Goal: Transaction & Acquisition: Purchase product/service

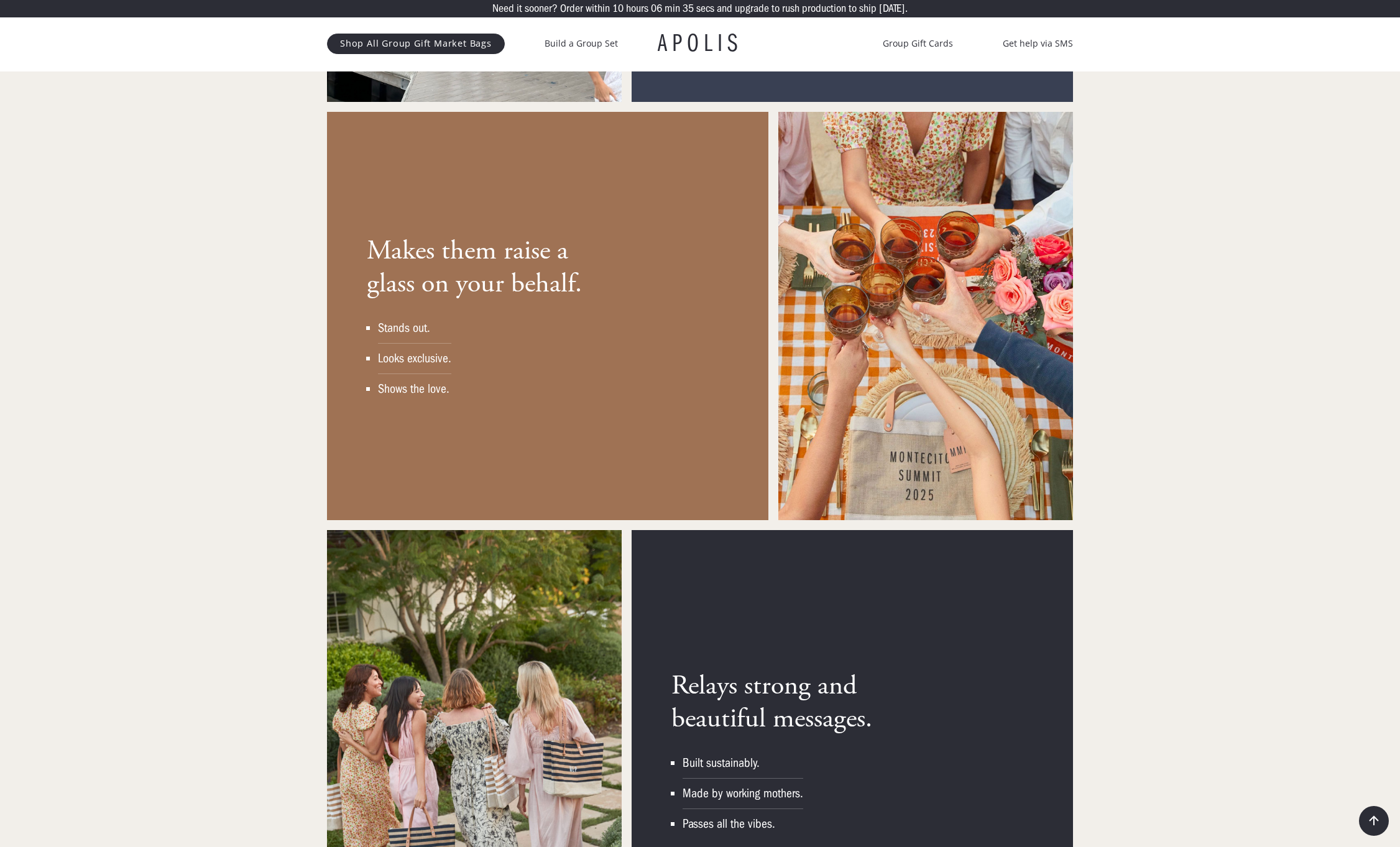
scroll to position [2087, 0]
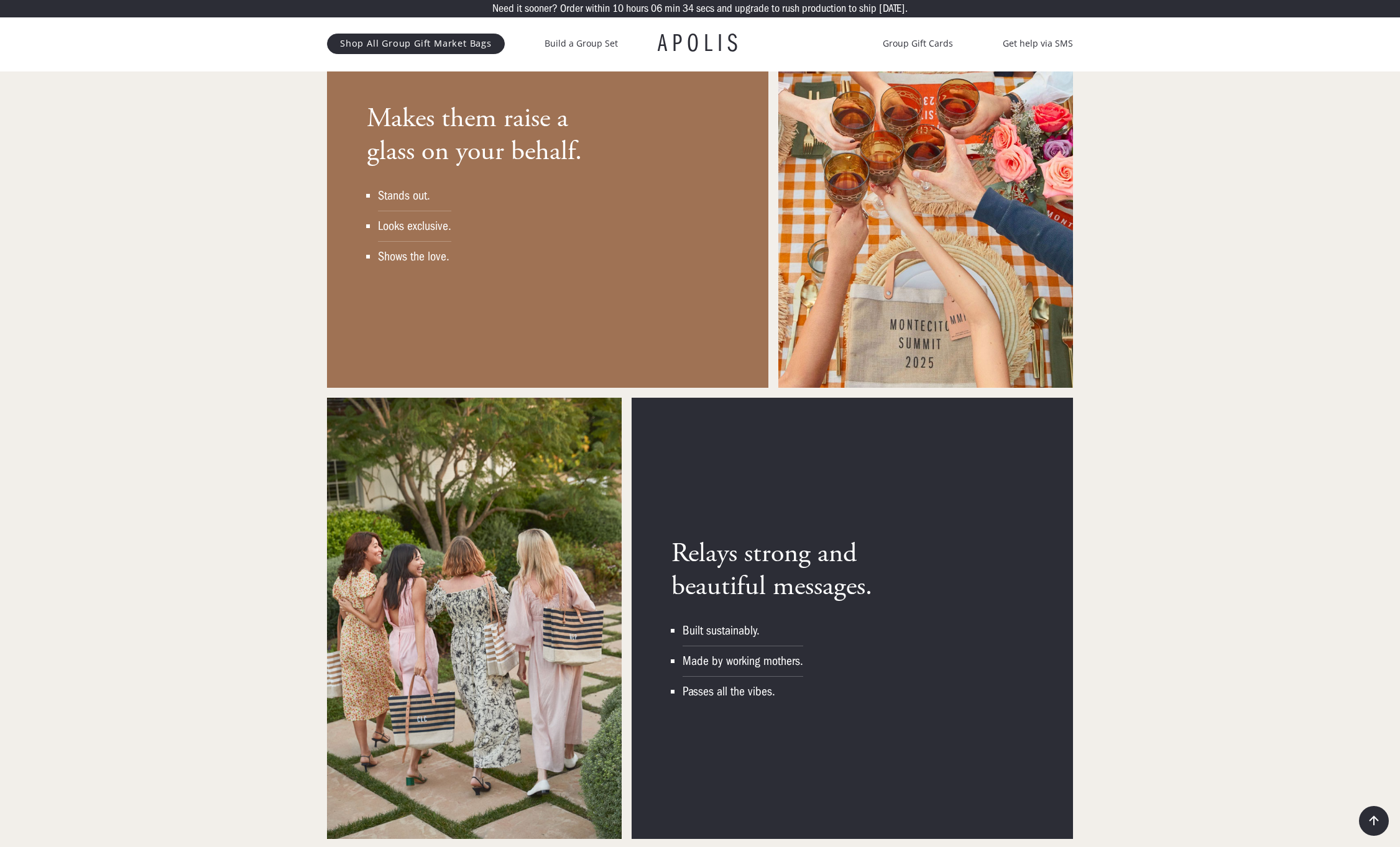
click at [961, 529] on div "Relays strong and beautiful messages. Built sustainably. Made by working mother…" at bounding box center [852, 618] width 441 height 441
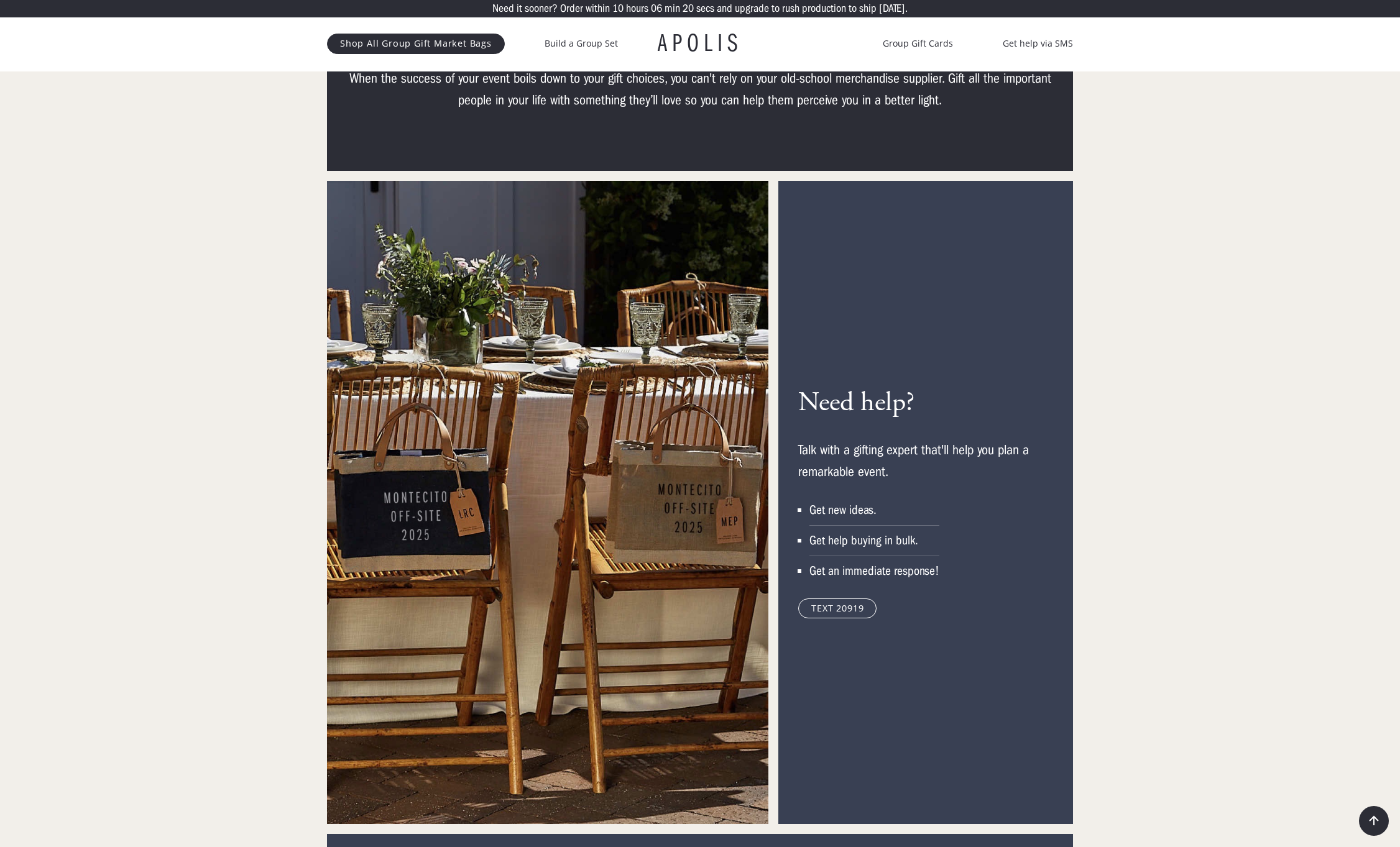
scroll to position [5816, 0]
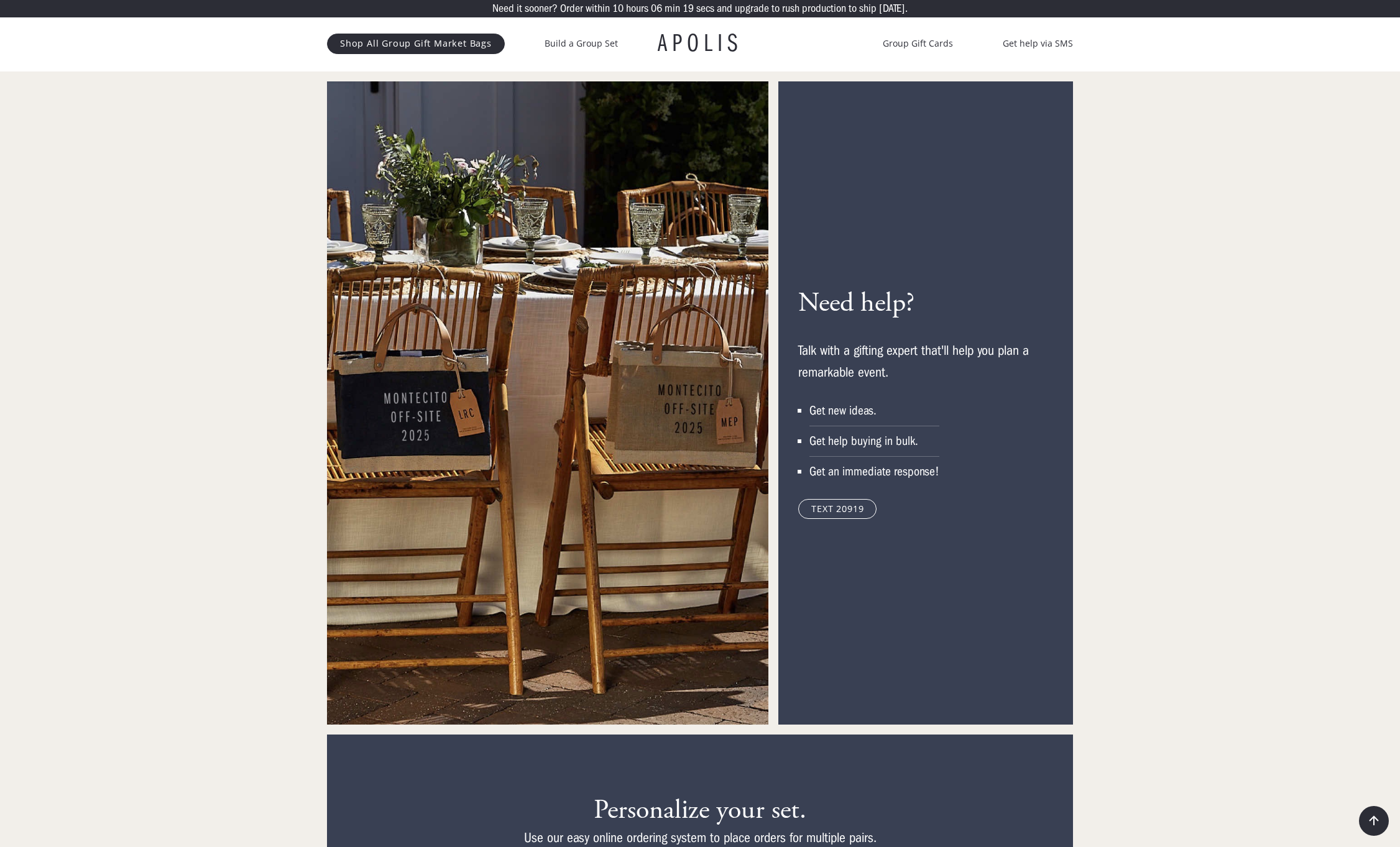
click at [837, 499] on link "TEXT 20919" at bounding box center [837, 508] width 78 height 20
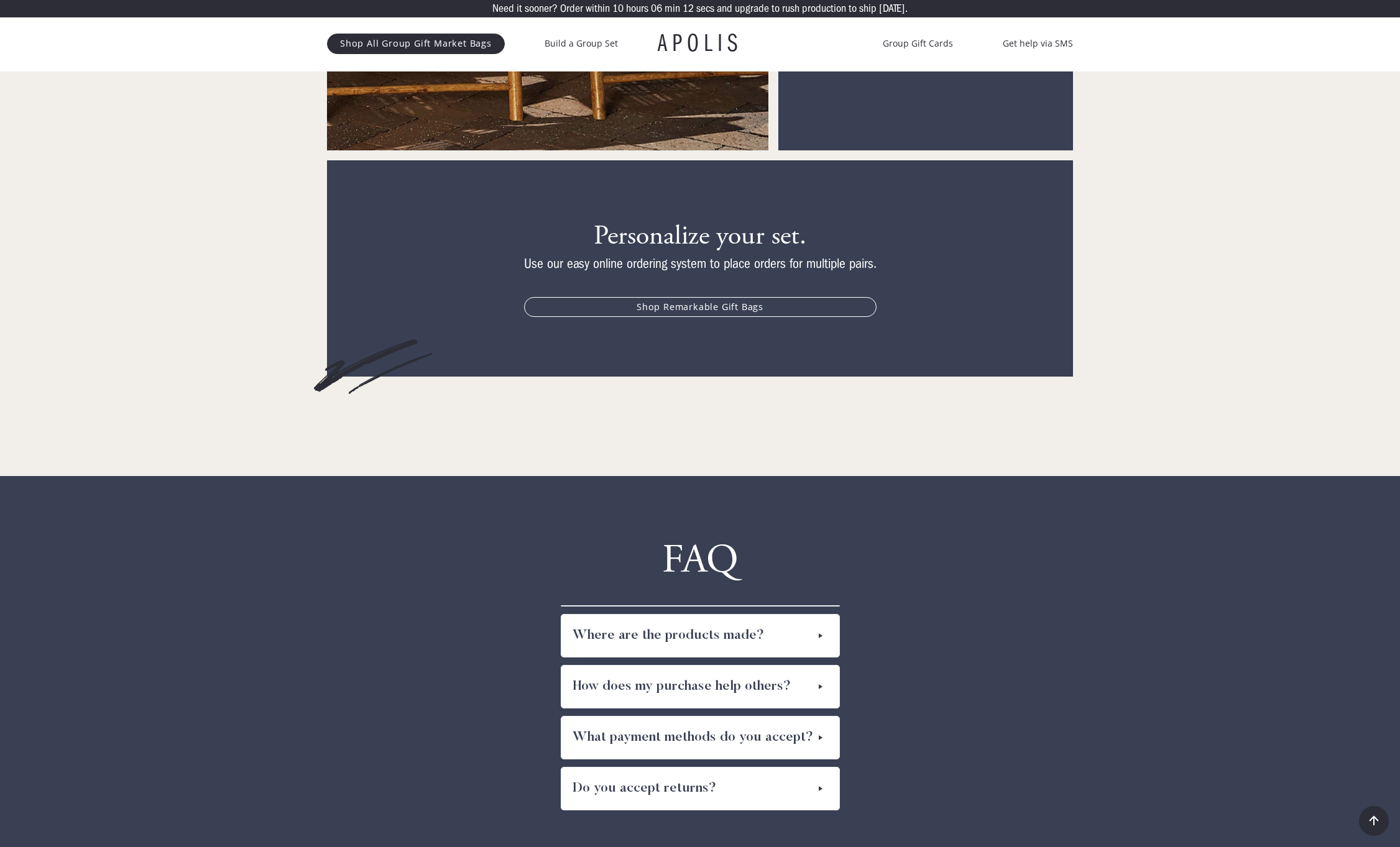
scroll to position [6513, 0]
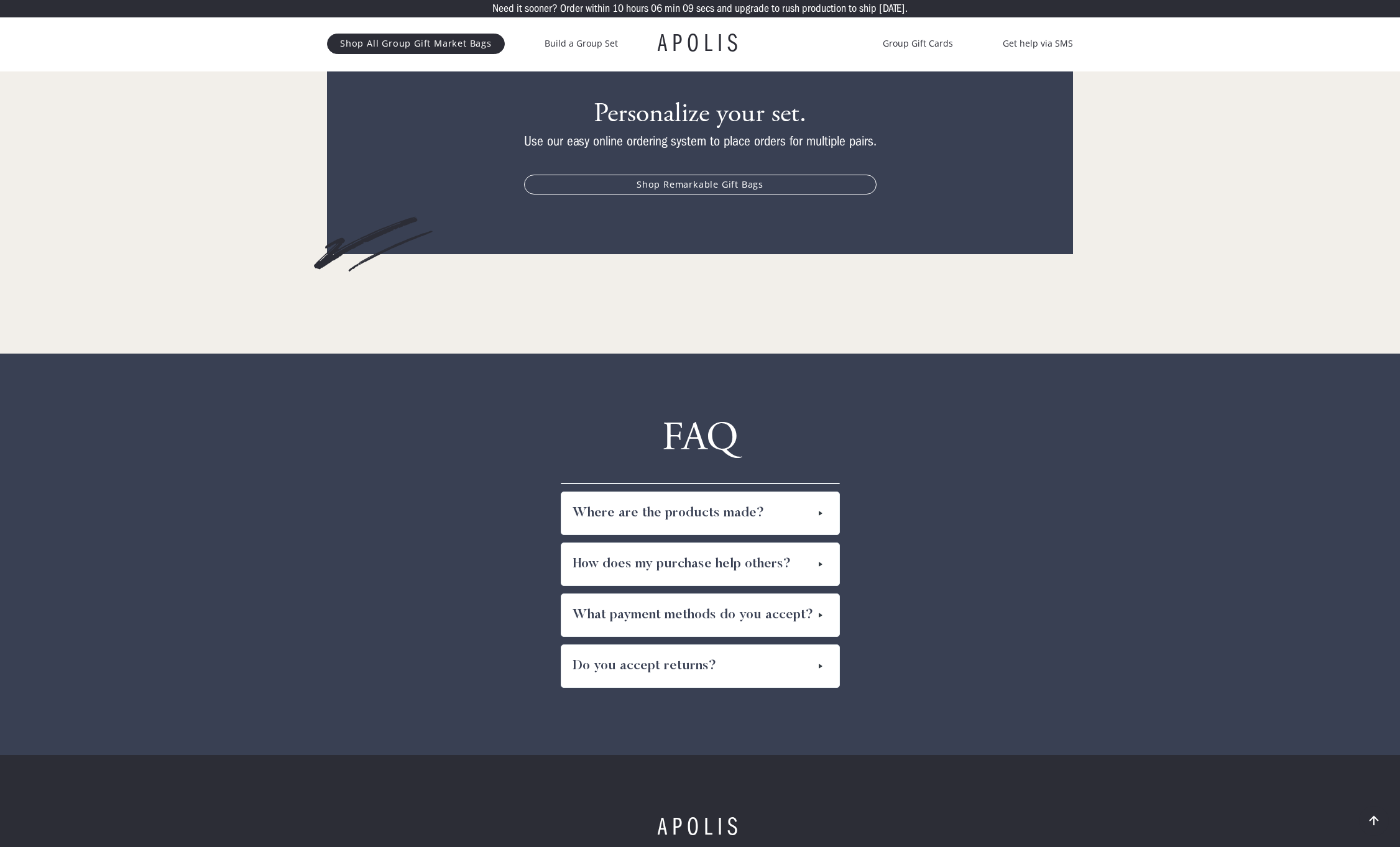
click at [765, 494] on div "Where are the products made?" at bounding box center [700, 513] width 278 height 42
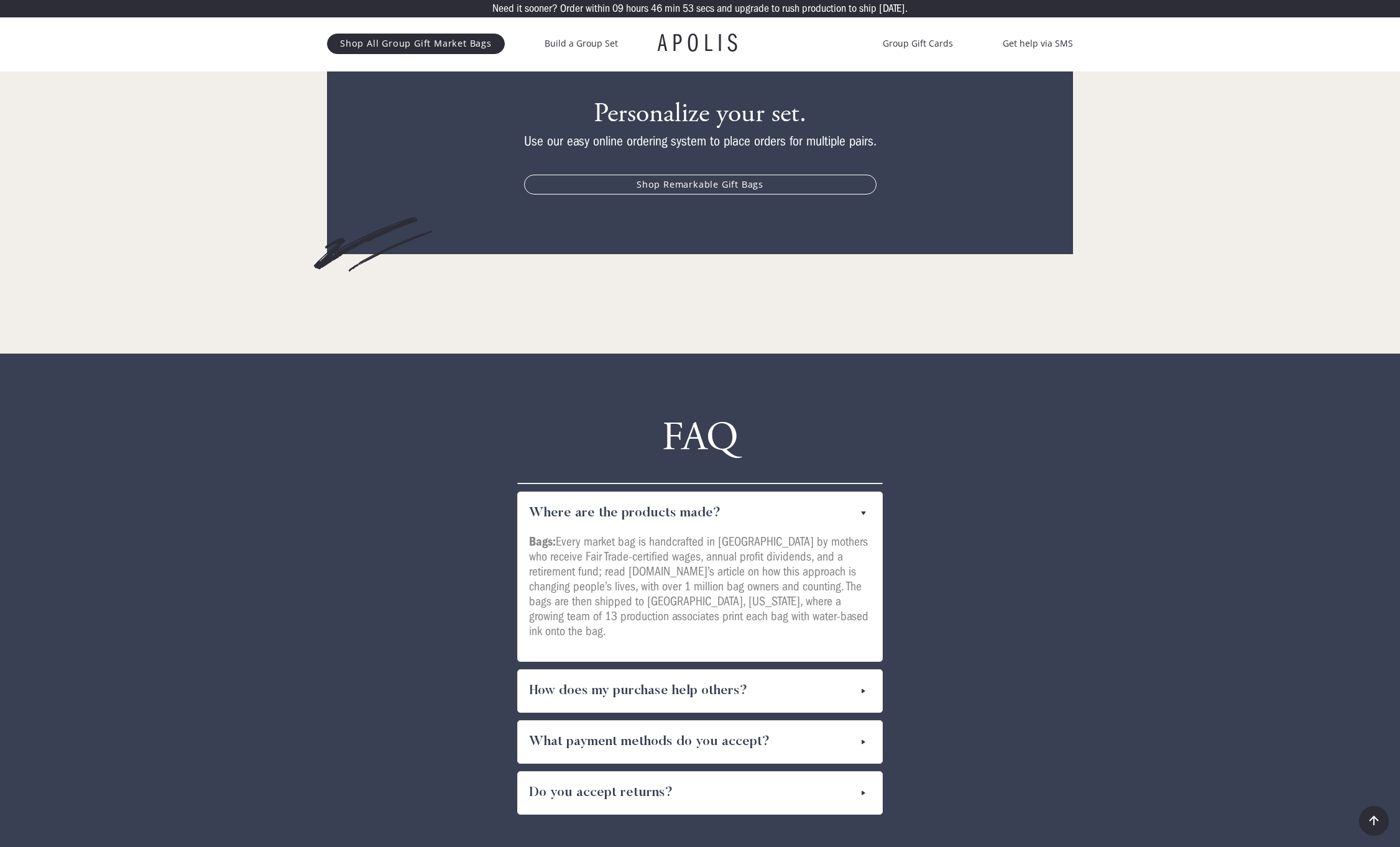
click at [431, 498] on div "FAQ Yes! Bags and masks are customized in Los Angeles, California, where a grow…" at bounding box center [699, 618] width 776 height 409
click at [840, 492] on div "Where are the products made?" at bounding box center [699, 513] width 364 height 42
click at [867, 506] on img at bounding box center [863, 514] width 20 height 15
click at [396, 632] on div "FAQ Yes! Bags and masks are customized in Los Angeles, California, where a grow…" at bounding box center [699, 618] width 776 height 409
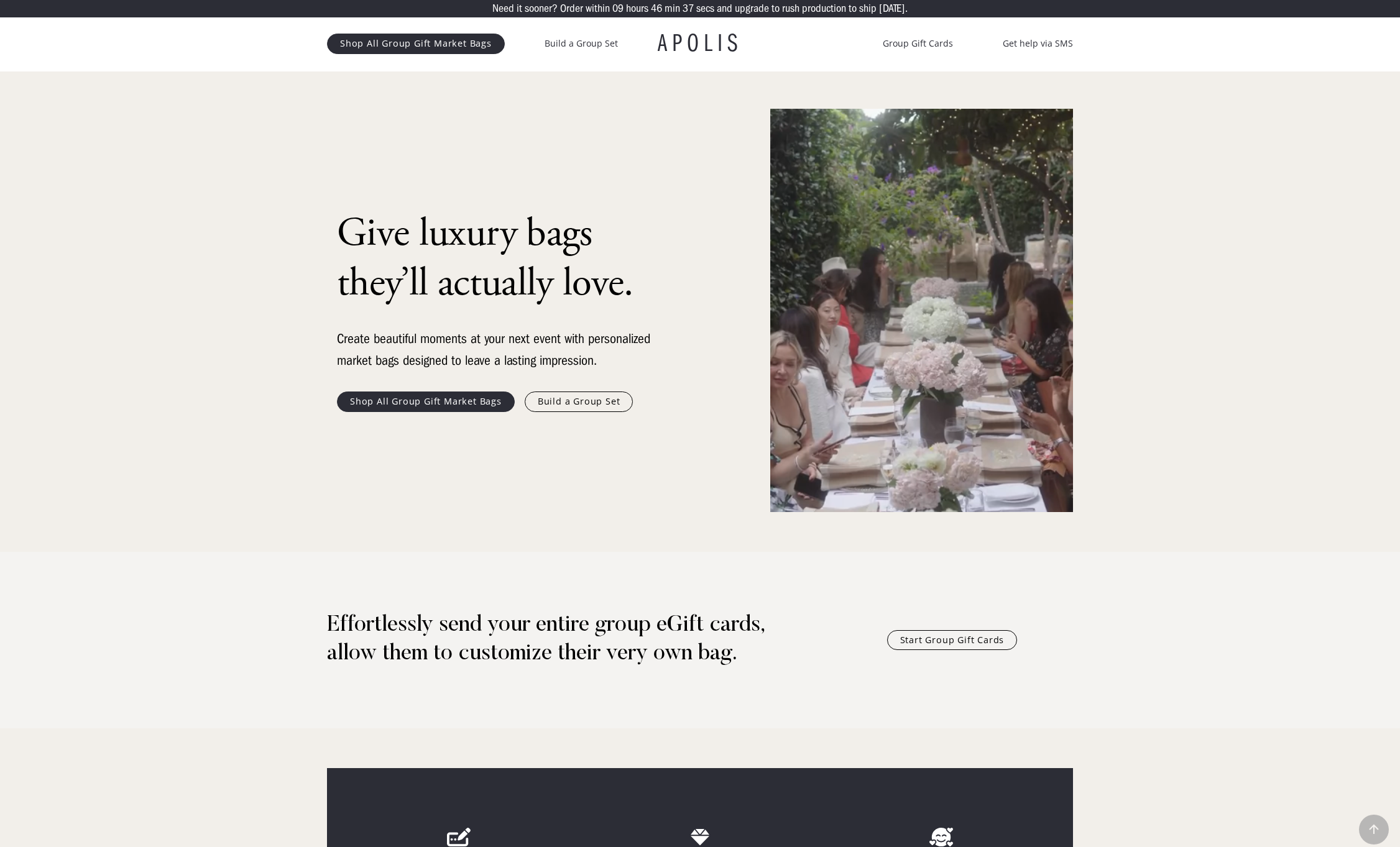
scroll to position [0, 0]
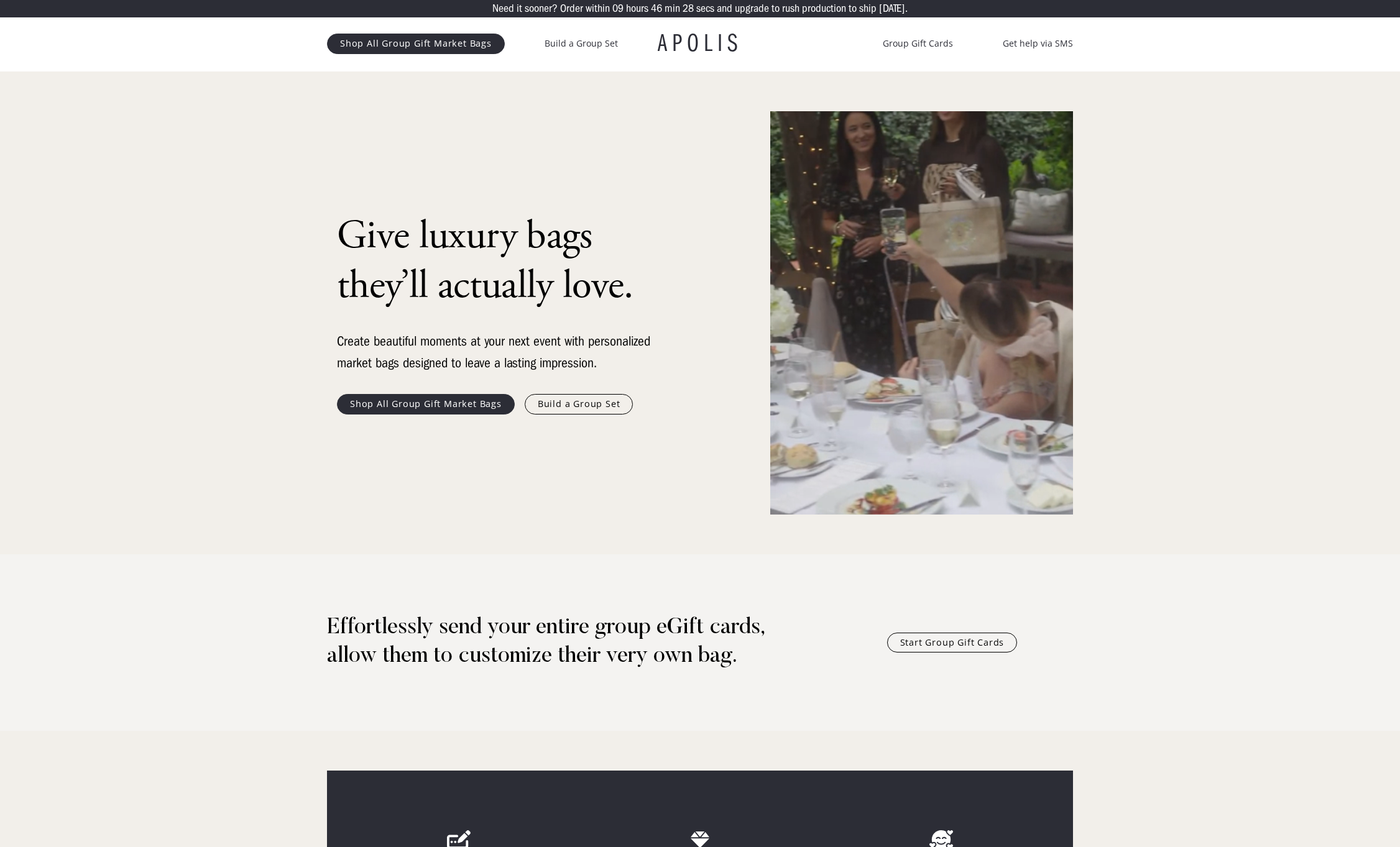
click at [580, 405] on link "Build a Group Set" at bounding box center [579, 404] width 109 height 20
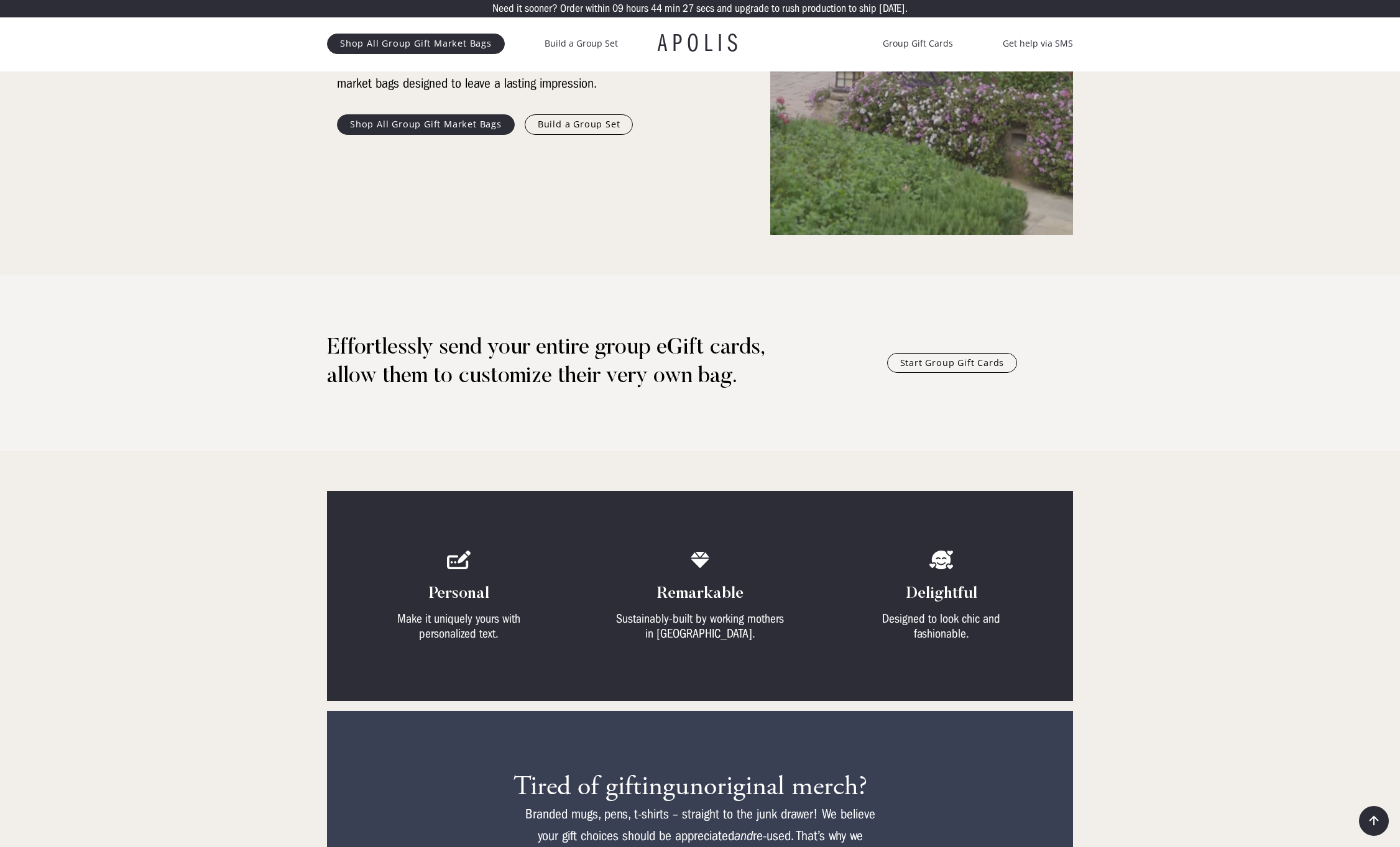
scroll to position [294, 0]
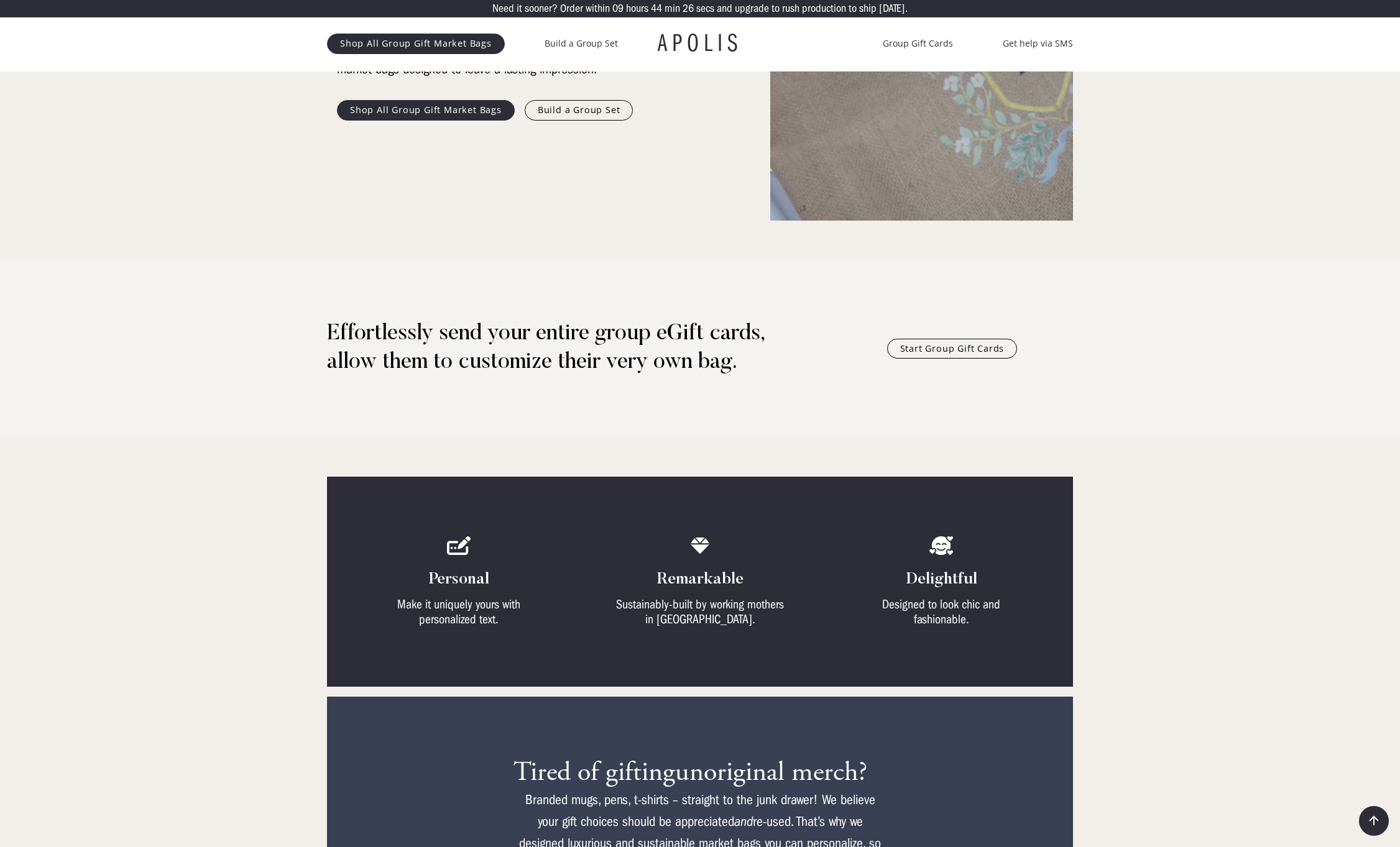
click at [946, 341] on link "Start Group Gift Cards" at bounding box center [952, 348] width 131 height 20
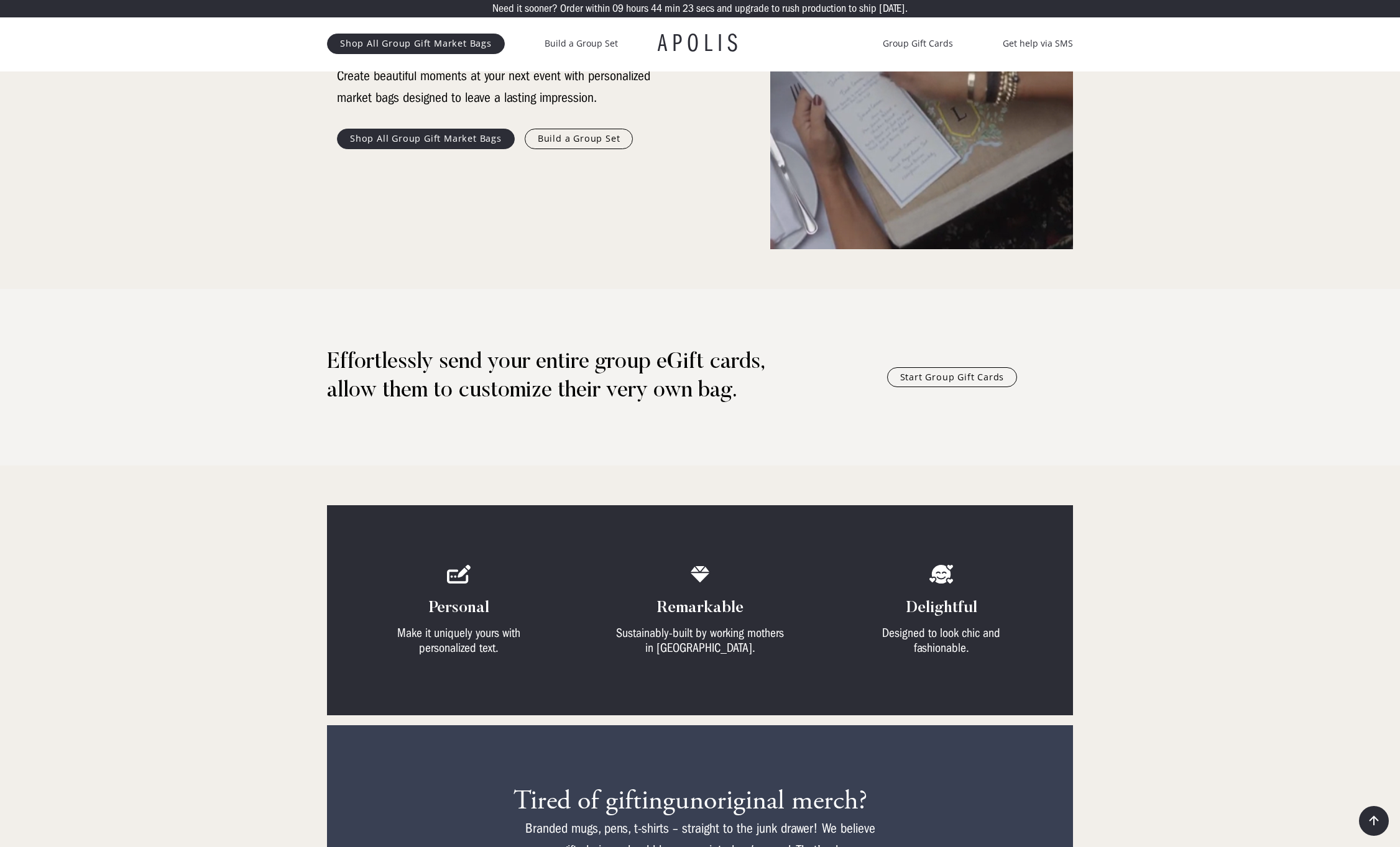
scroll to position [252, 0]
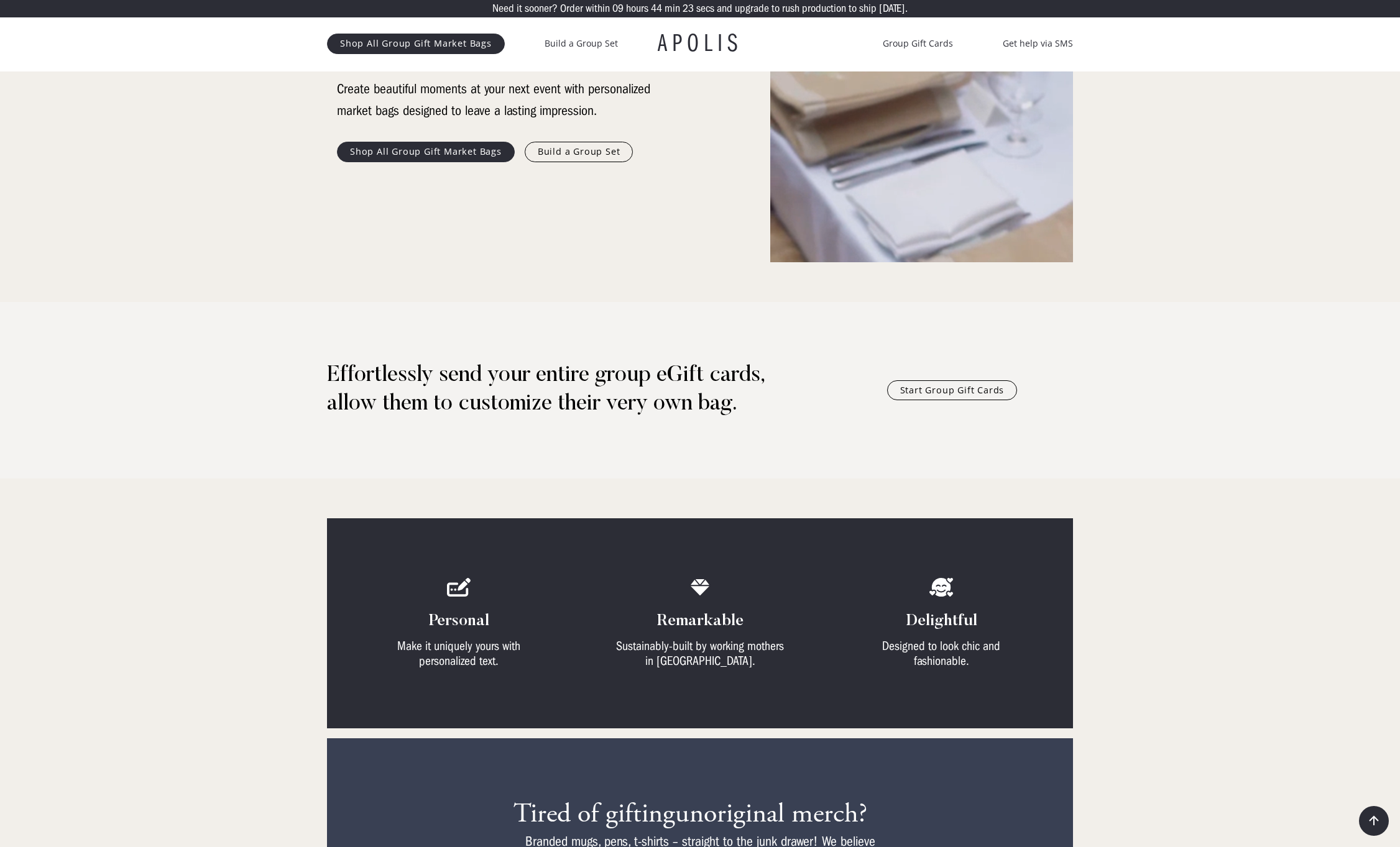
click at [447, 155] on link "Shop All Group Gift Market Bags" at bounding box center [425, 151] width 177 height 20
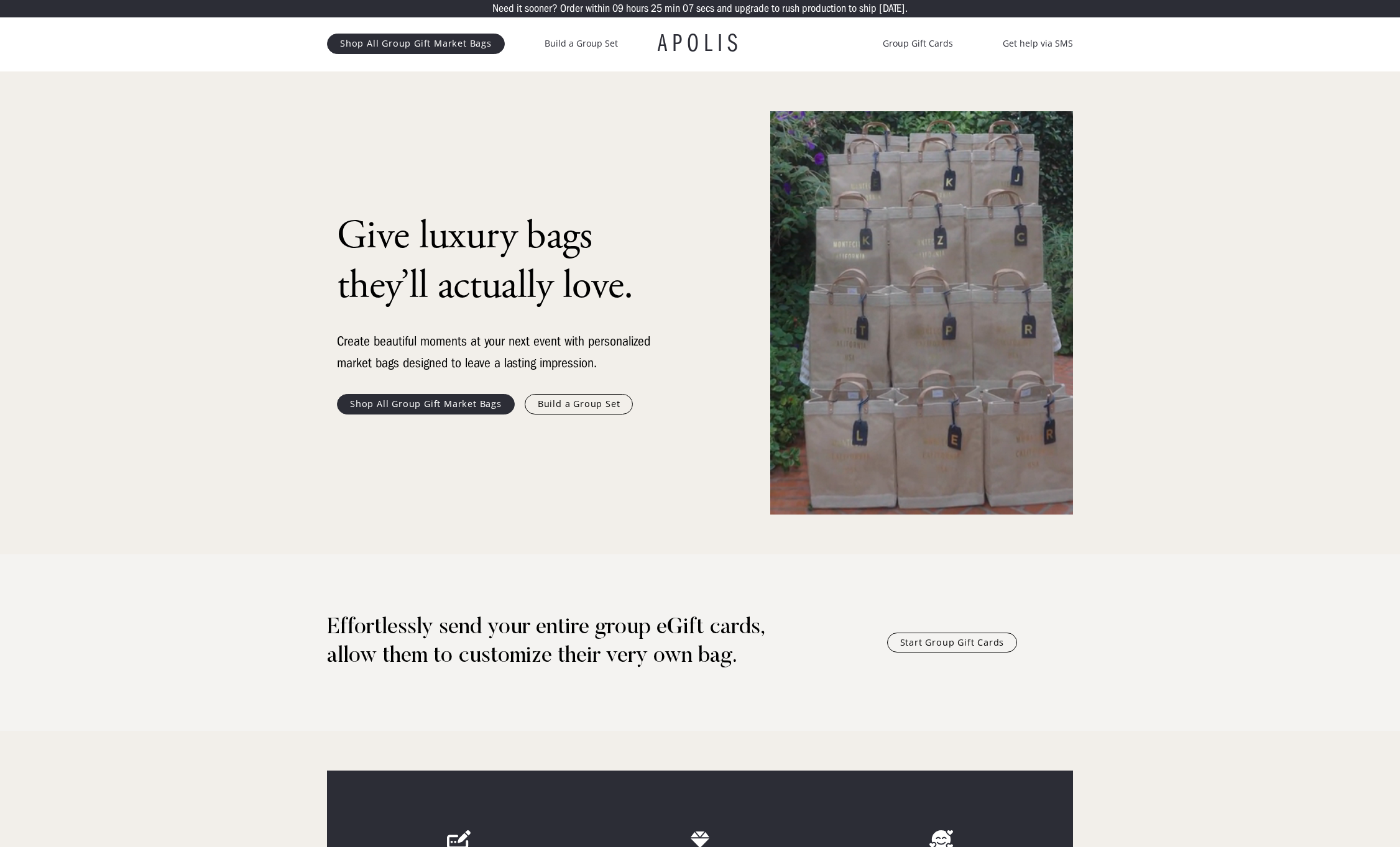
click at [422, 399] on link "Shop All Group Gift Market Bags" at bounding box center [425, 404] width 177 height 20
